Goal: Information Seeking & Learning: Compare options

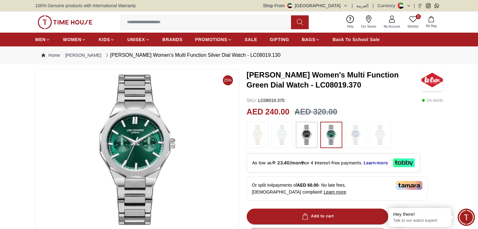
click at [306, 139] on img at bounding box center [307, 135] width 16 height 20
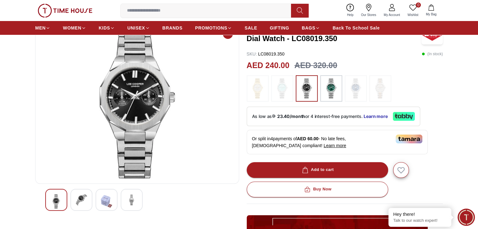
scroll to position [31, 0]
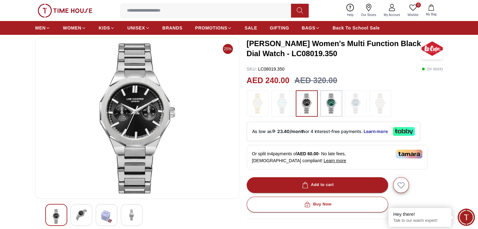
click at [334, 107] on img at bounding box center [331, 104] width 16 height 20
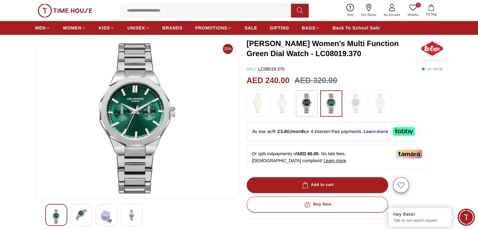
click at [331, 104] on img at bounding box center [331, 104] width 16 height 20
click at [306, 104] on img at bounding box center [307, 104] width 16 height 20
click at [335, 104] on img at bounding box center [331, 104] width 16 height 20
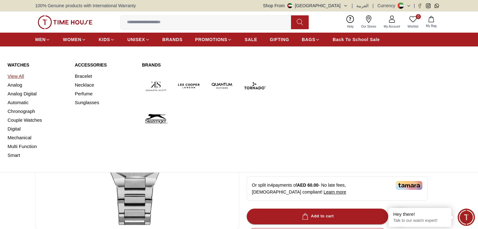
click at [20, 78] on link "View All" at bounding box center [38, 76] width 60 height 9
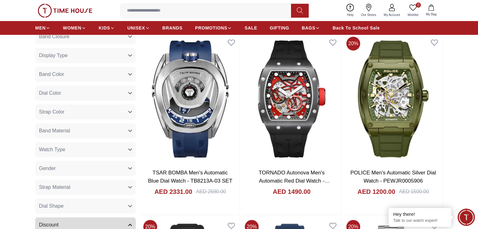
scroll to position [251, 0]
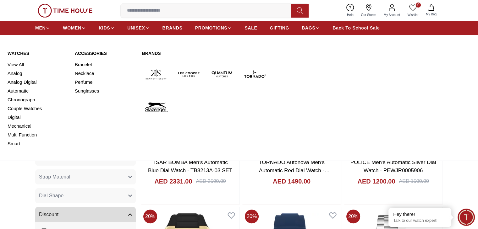
click at [153, 53] on link "Brands" at bounding box center [205, 53] width 127 height 6
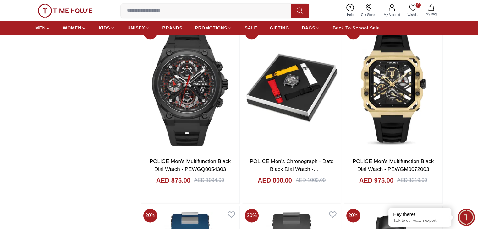
scroll to position [813, 0]
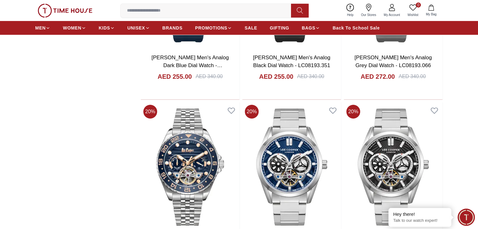
scroll to position [2257, 0]
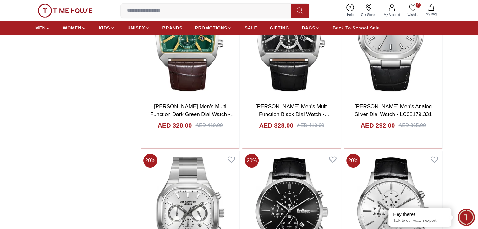
scroll to position [2508, 0]
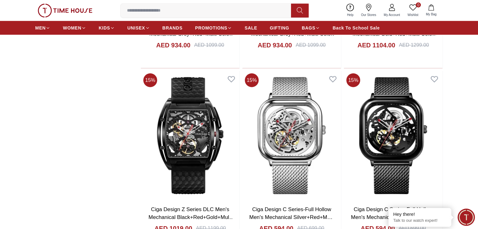
scroll to position [4080, 0]
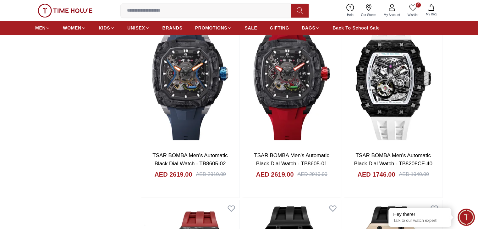
scroll to position [4811, 0]
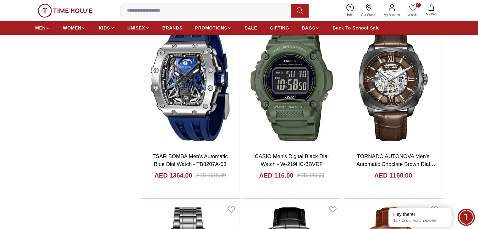
scroll to position [5282, 0]
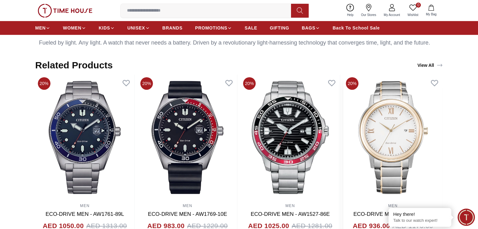
scroll to position [345, 0]
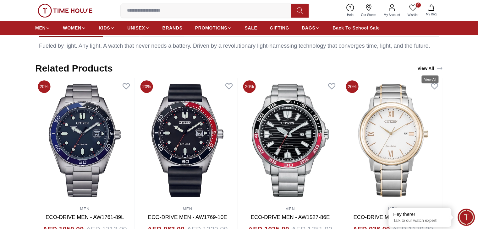
click at [432, 67] on link "View All" at bounding box center [430, 68] width 28 height 9
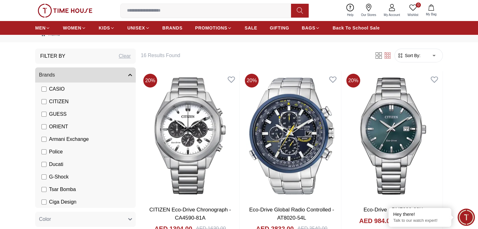
scroll to position [31, 0]
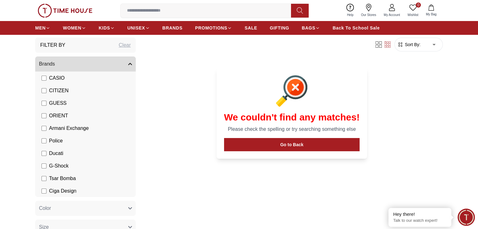
click at [56, 154] on span "Ducati" at bounding box center [56, 154] width 14 height 8
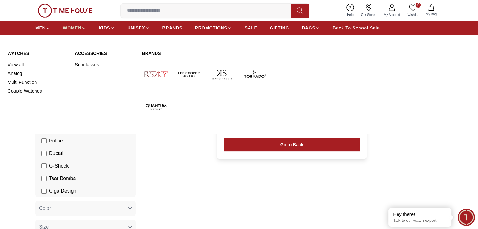
click at [74, 30] on span "WOMEN" at bounding box center [72, 28] width 19 height 6
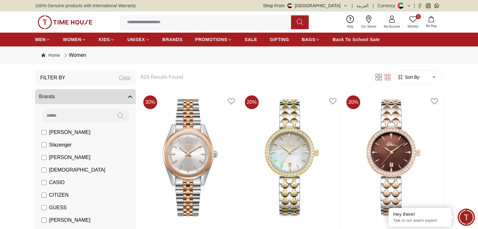
click at [402, 76] on icon "button" at bounding box center [400, 77] width 6 height 6
click at [415, 77] on span "Sort By:" at bounding box center [411, 77] width 17 height 6
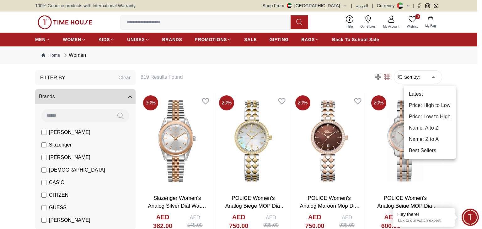
click at [411, 116] on li "Price: Low to High" at bounding box center [430, 116] width 52 height 11
type input "*"
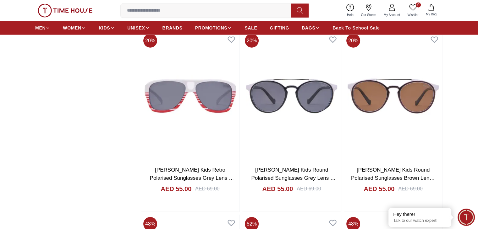
scroll to position [1518, 0]
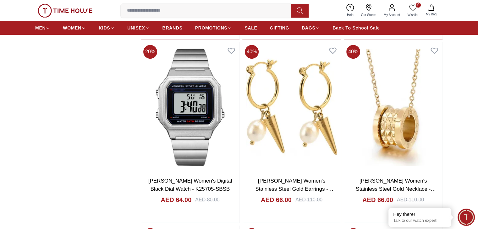
scroll to position [3056, 0]
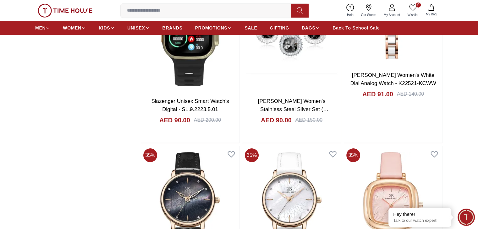
scroll to position [4689, 0]
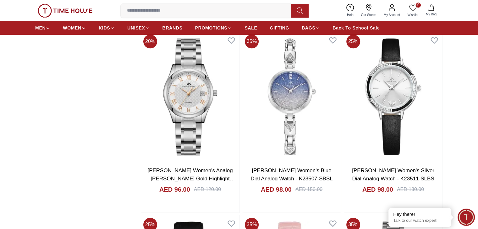
scroll to position [5557, 0]
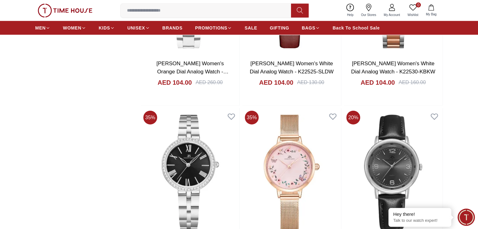
scroll to position [6306, 0]
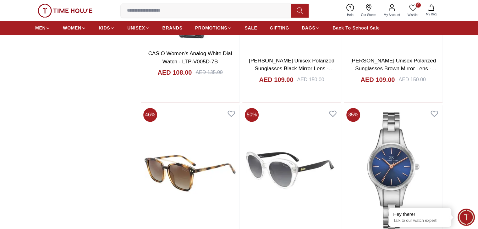
scroll to position [7813, 0]
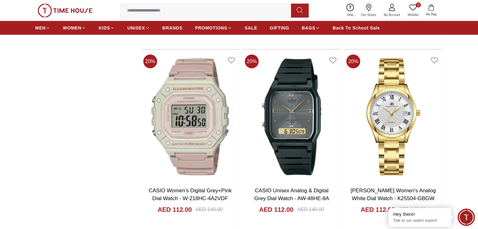
scroll to position [8898, 0]
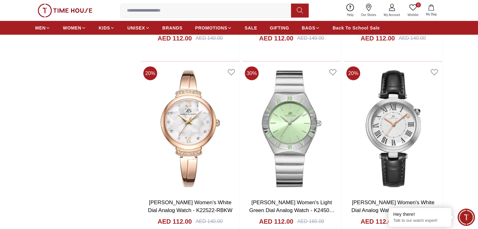
scroll to position [8866, 0]
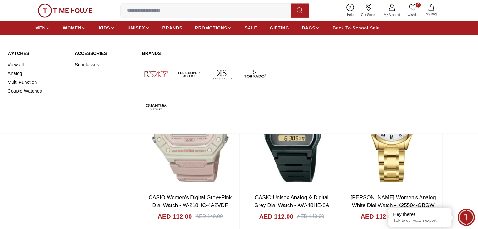
click at [188, 72] on img at bounding box center [189, 74] width 28 height 28
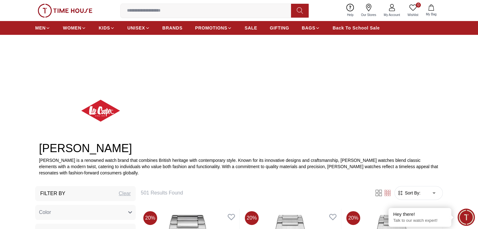
scroll to position [63, 0]
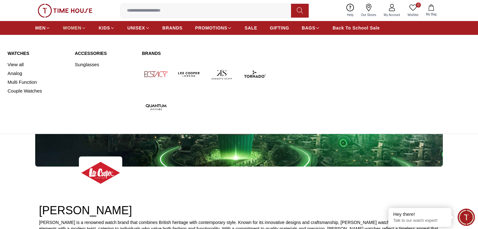
click at [74, 26] on span "WOMEN" at bounding box center [72, 28] width 19 height 6
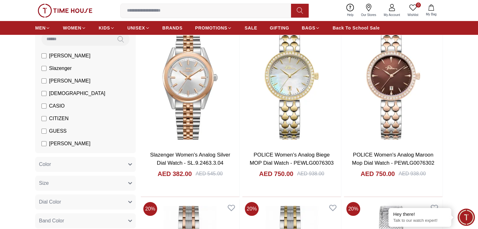
scroll to position [63, 0]
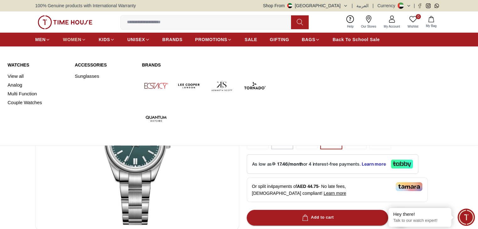
click at [84, 38] on icon at bounding box center [83, 39] width 5 height 5
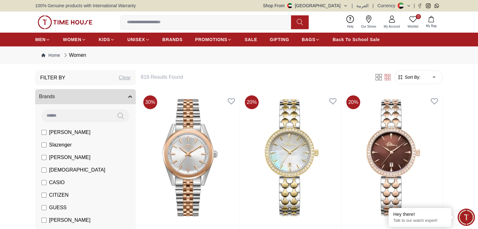
click at [65, 132] on span "[PERSON_NAME]" at bounding box center [69, 133] width 41 height 8
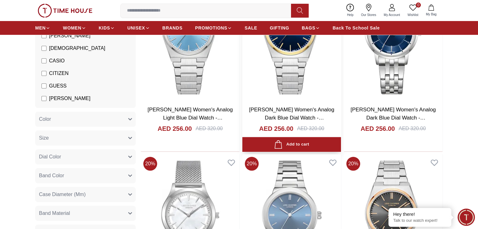
scroll to position [126, 0]
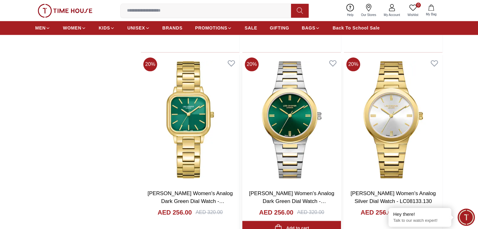
scroll to position [755, 0]
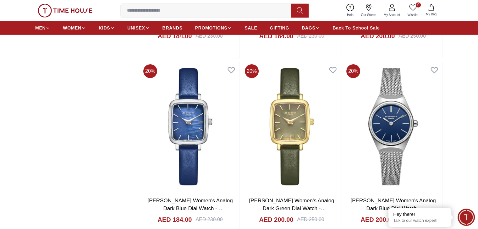
scroll to position [2136, 0]
